Goal: Register for event/course

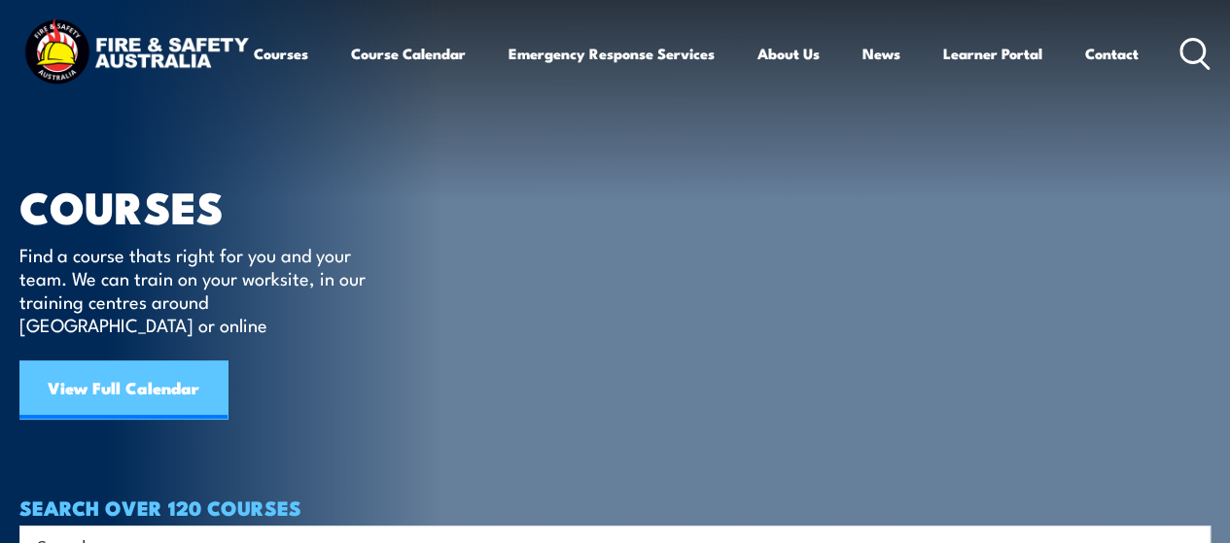
click at [133, 361] on link "View Full Calendar" at bounding box center [123, 390] width 208 height 58
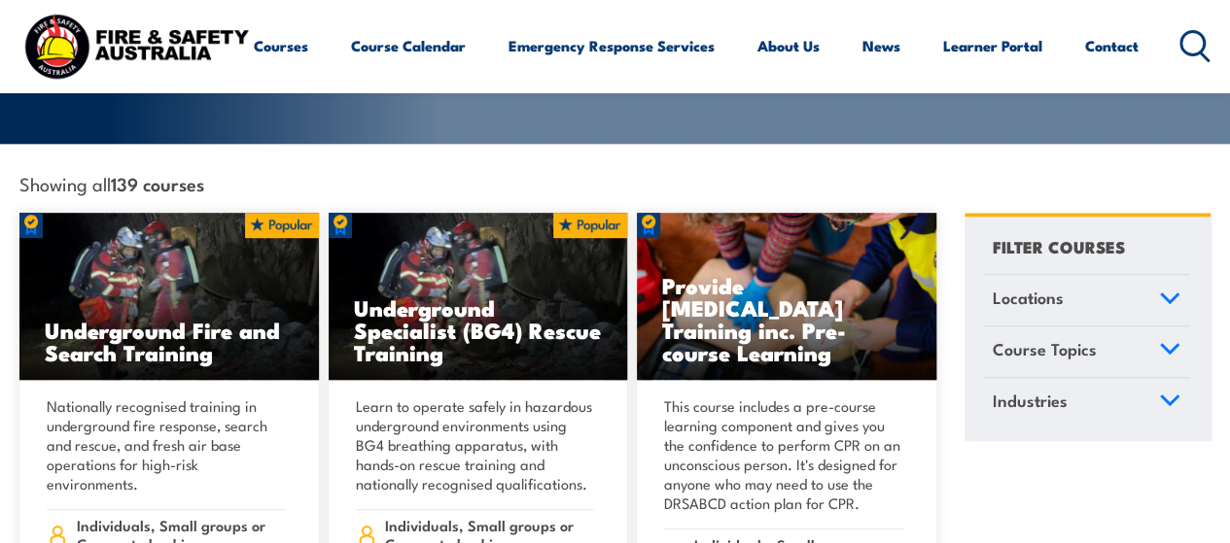
scroll to position [680, 0]
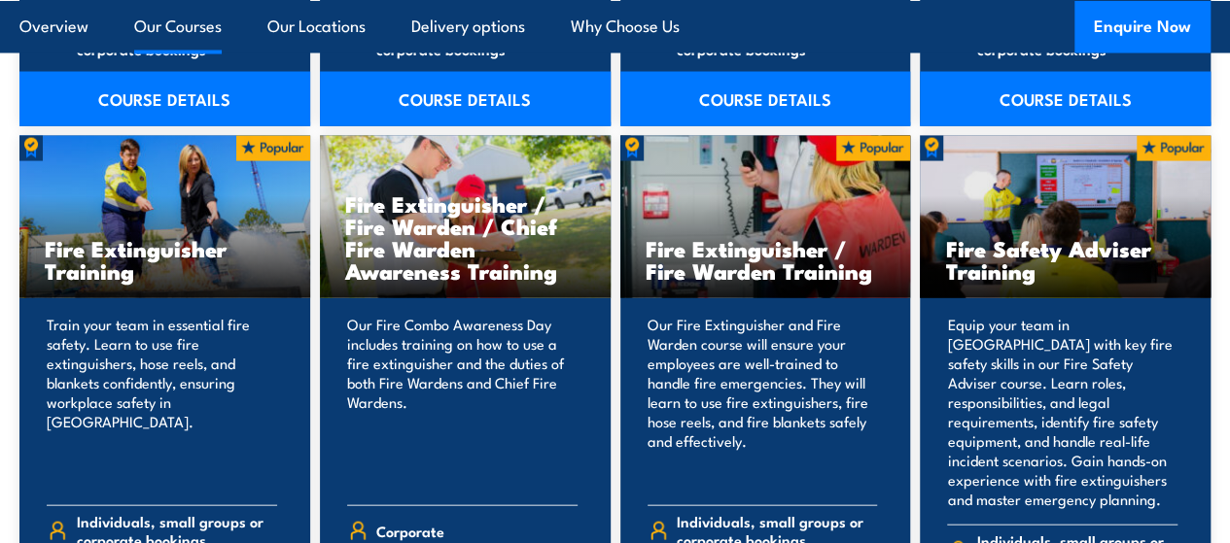
scroll to position [2138, 0]
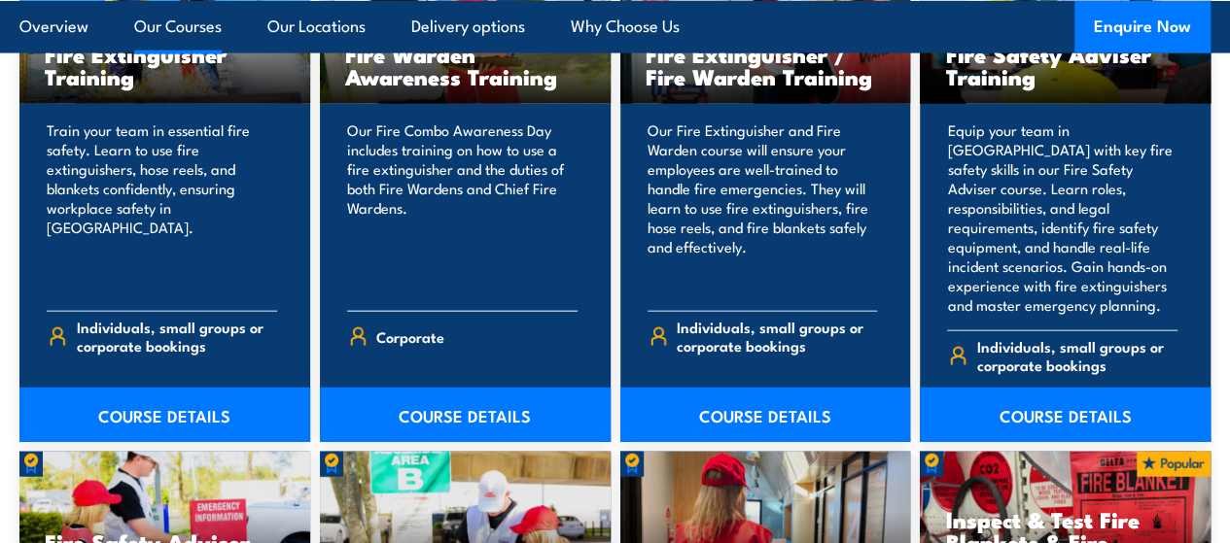
click at [424, 219] on p "Our Fire Combo Awareness Day includes training on how to use a fire extinguishe…" at bounding box center [462, 208] width 230 height 175
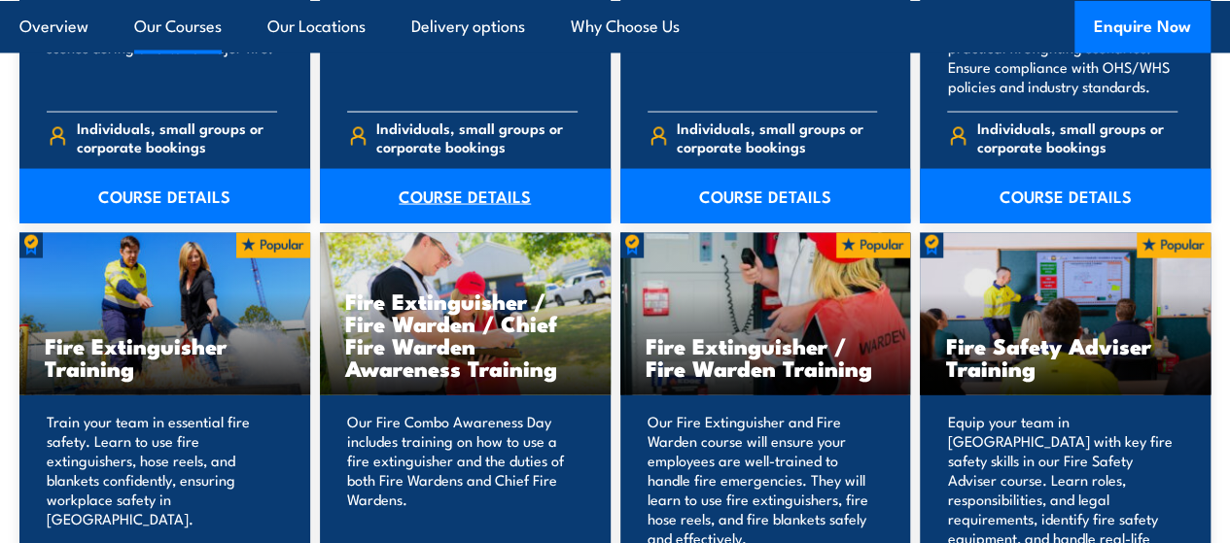
scroll to position [2236, 0]
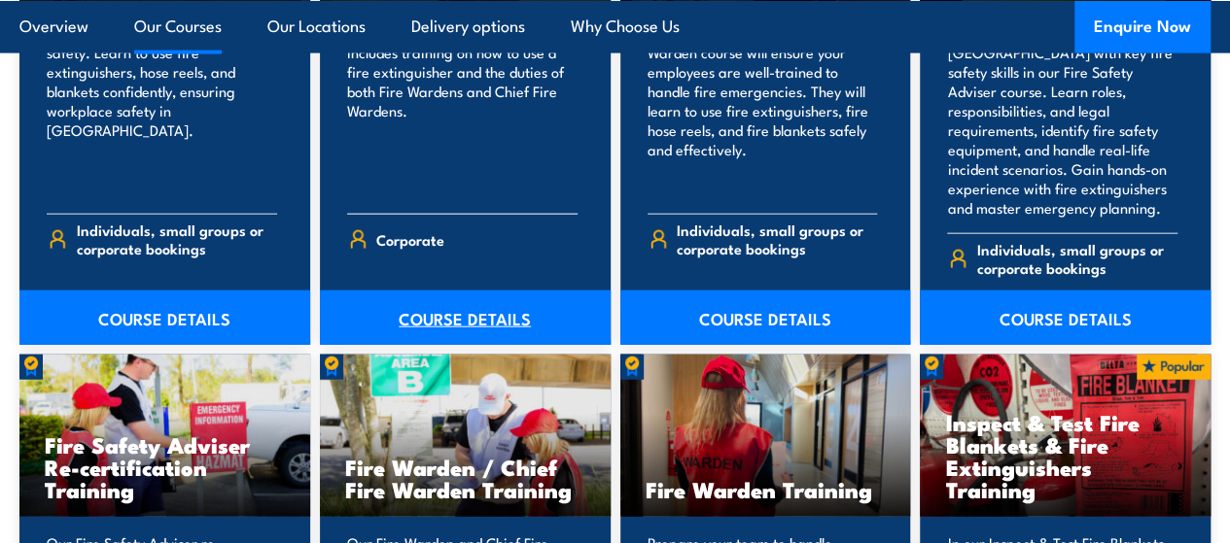
click at [450, 345] on link "COURSE DETAILS" at bounding box center [465, 318] width 291 height 54
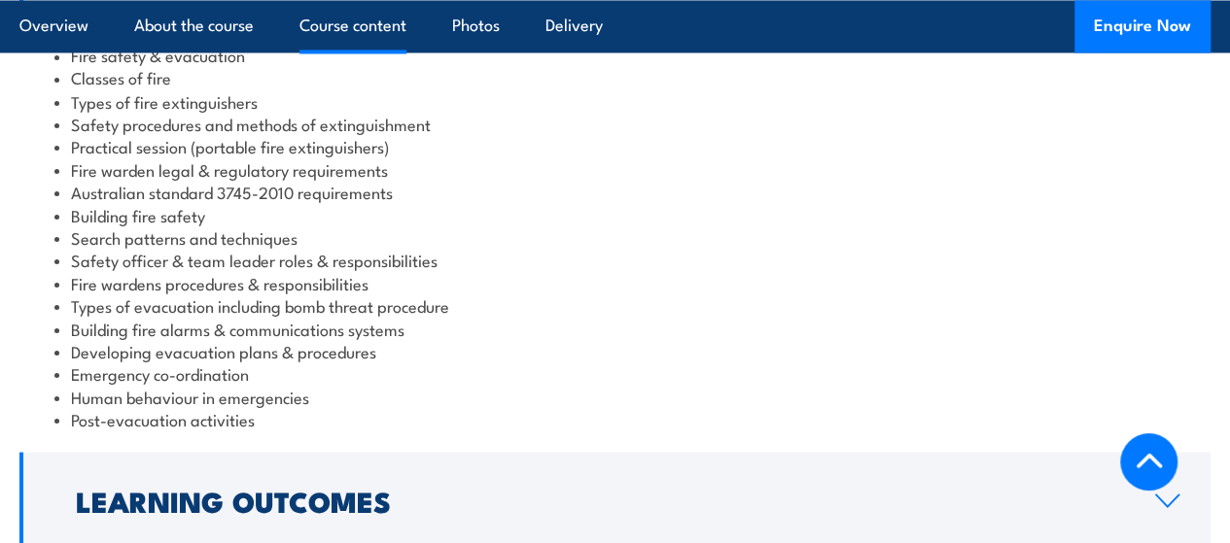
scroll to position [2041, 0]
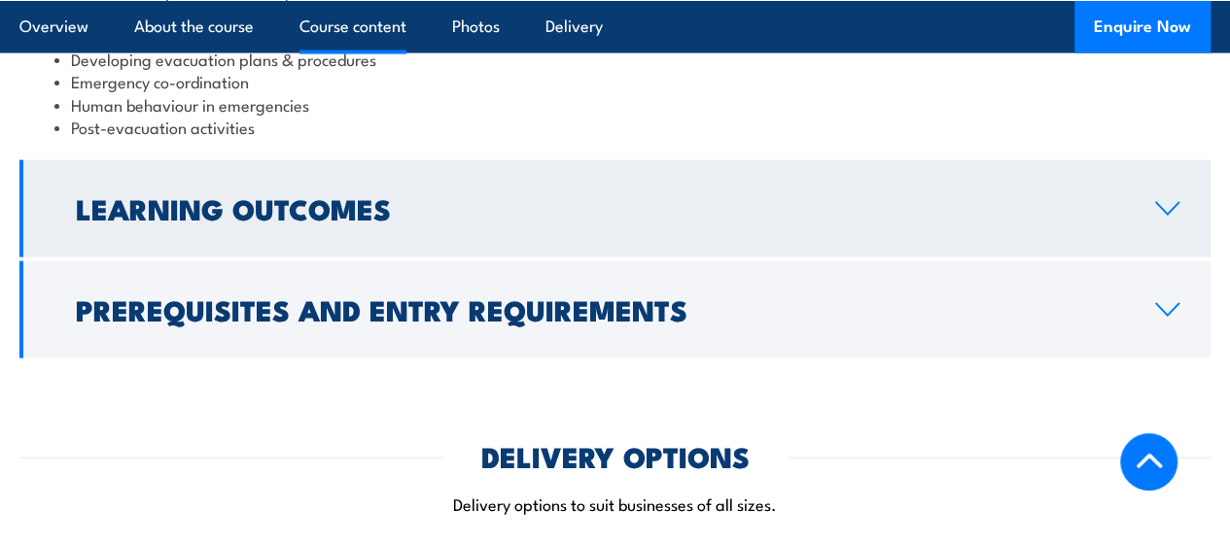
click at [1168, 205] on icon at bounding box center [1167, 209] width 26 height 16
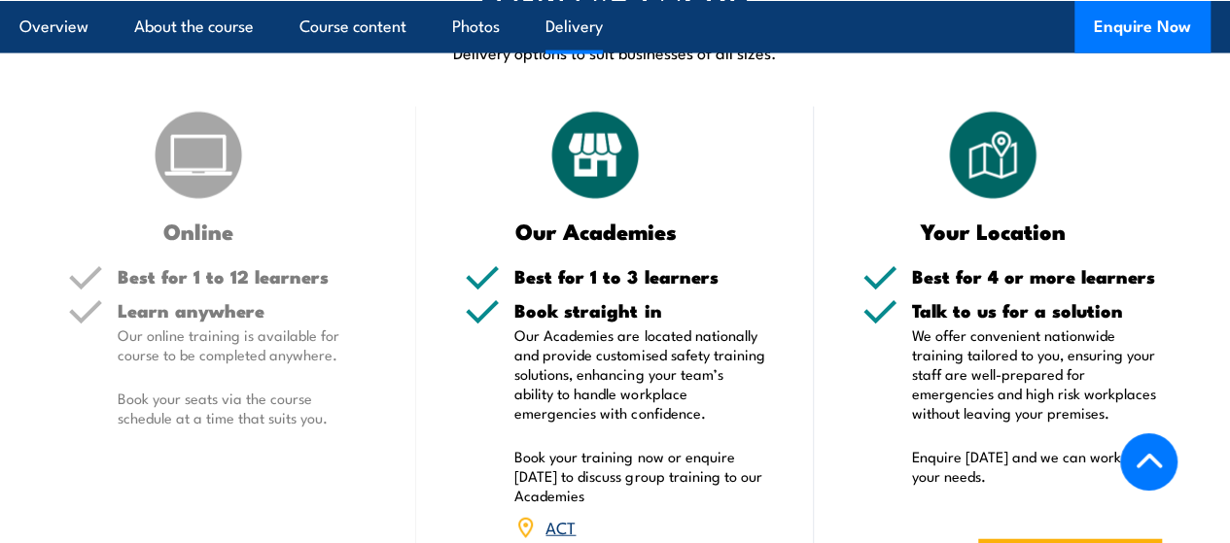
scroll to position [2307, 0]
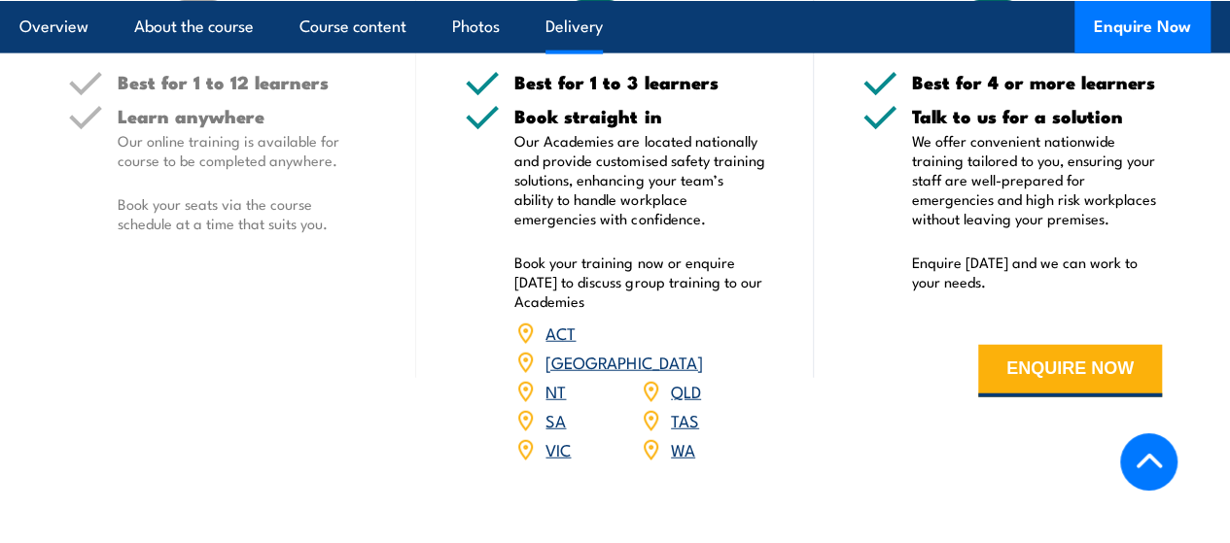
click at [554, 437] on link "VIC" at bounding box center [557, 448] width 25 height 23
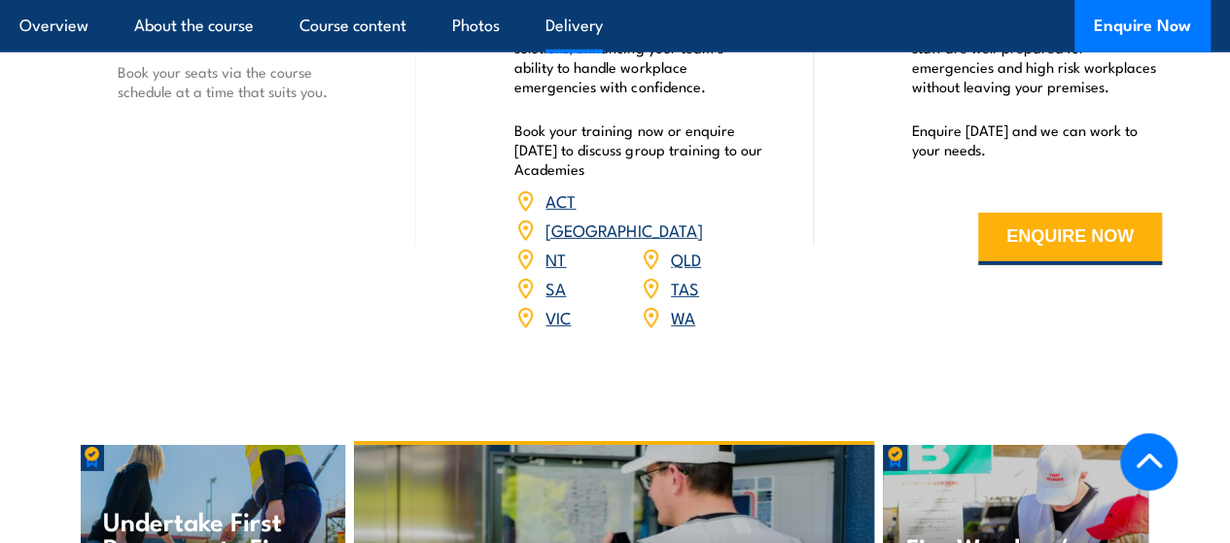
scroll to position [3013, 0]
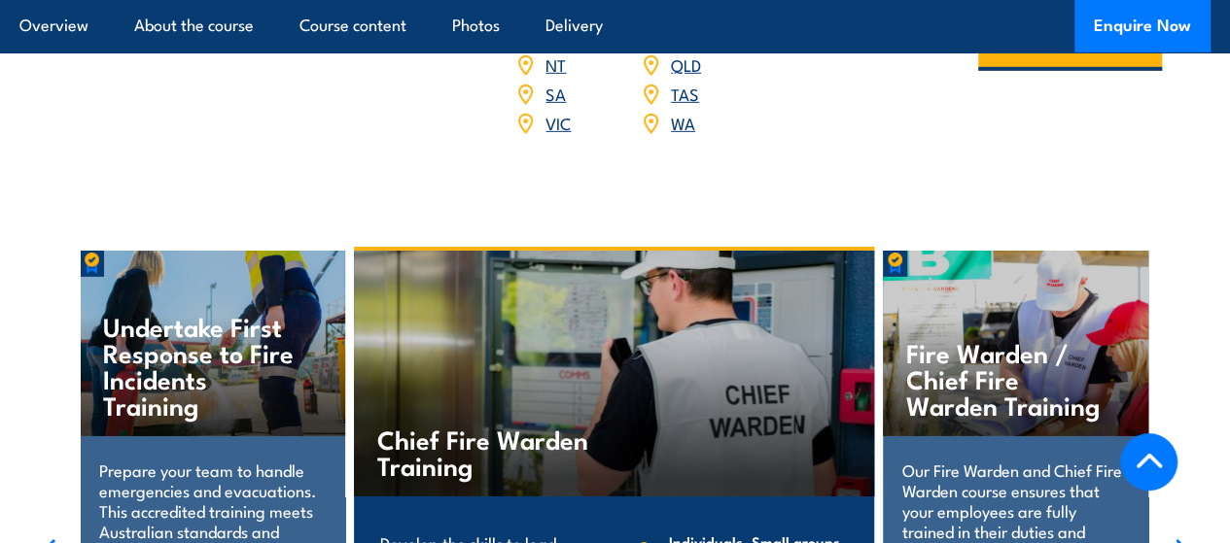
click at [560, 111] on link "VIC" at bounding box center [557, 122] width 25 height 23
click at [556, 111] on link "VIC" at bounding box center [557, 122] width 25 height 23
click at [558, 111] on link "VIC" at bounding box center [557, 122] width 25 height 23
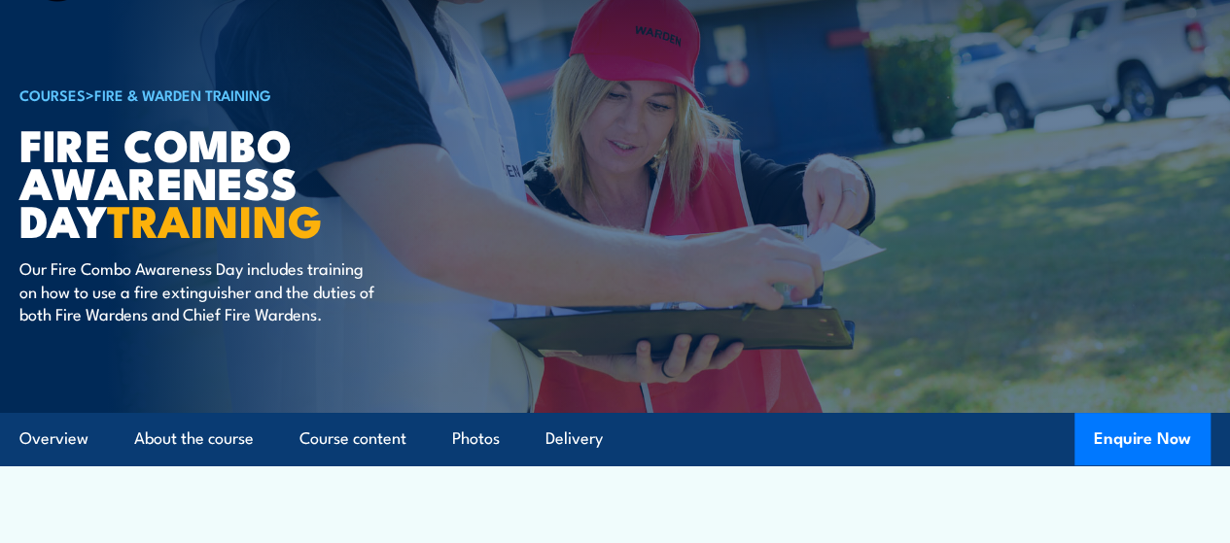
scroll to position [0, 0]
